Goal: Transaction & Acquisition: Download file/media

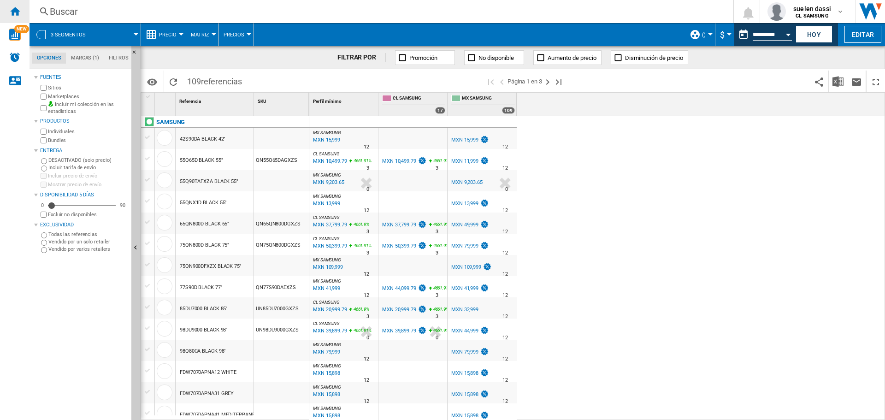
click at [14, 12] on ng-md-icon "Inicio" at bounding box center [14, 11] width 11 height 11
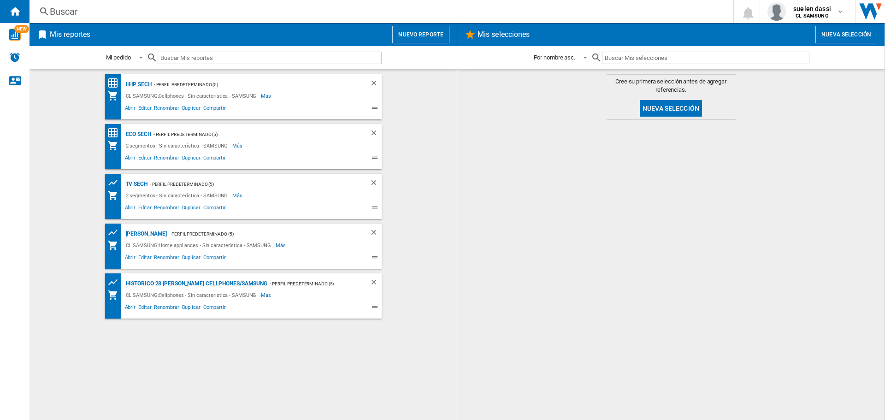
click at [143, 83] on div "HHP SECH" at bounding box center [138, 85] width 28 height 12
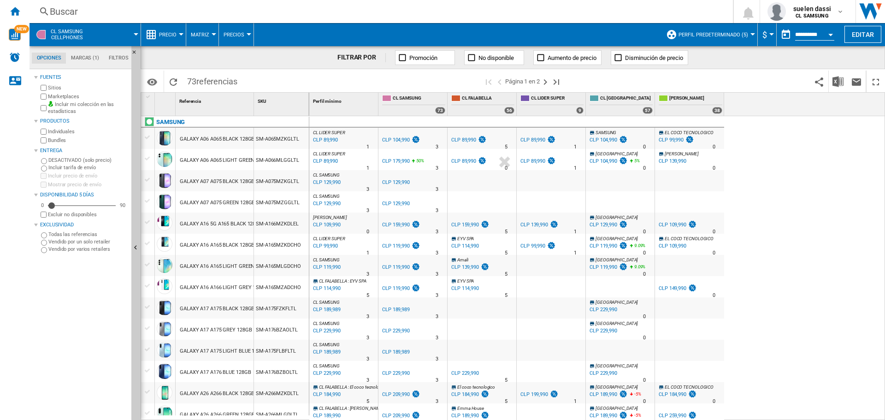
click at [167, 31] on button "Precio" at bounding box center [170, 34] width 22 height 23
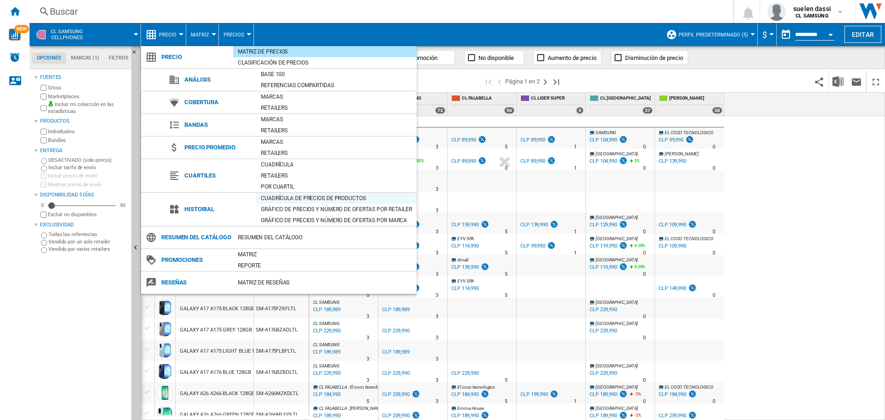
click at [297, 194] on div "Cuadrícula de precios de productos" at bounding box center [336, 198] width 160 height 9
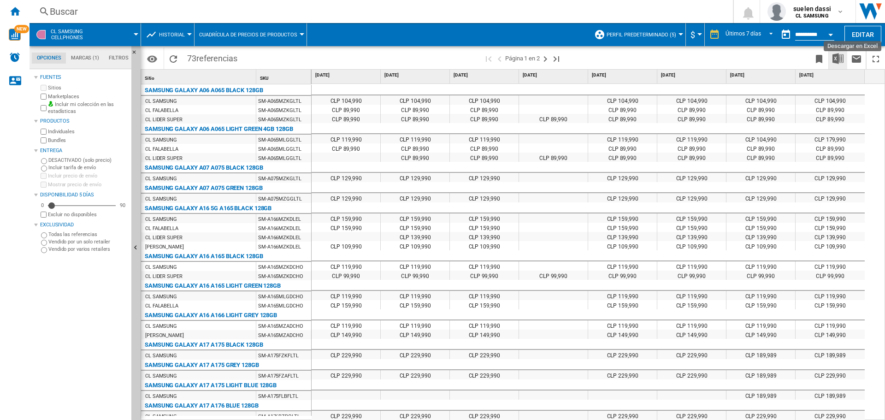
click at [839, 53] on img "Descargar en Excel" at bounding box center [838, 58] width 11 height 11
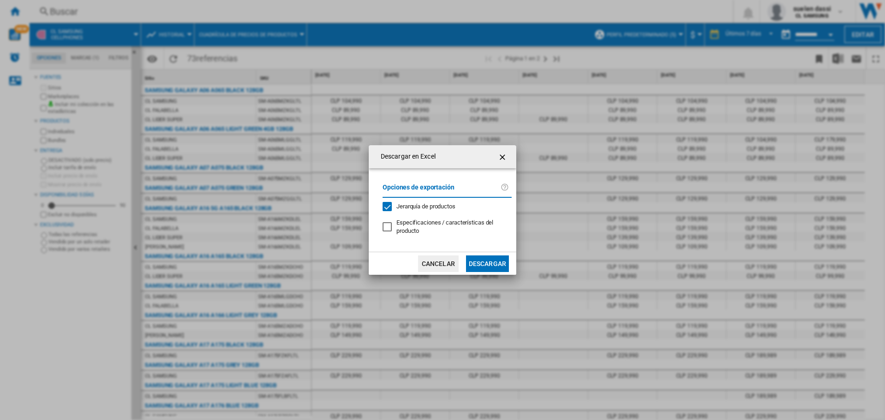
click at [492, 264] on button "Descargar" at bounding box center [487, 263] width 43 height 17
